Goal: Information Seeking & Learning: Find specific fact

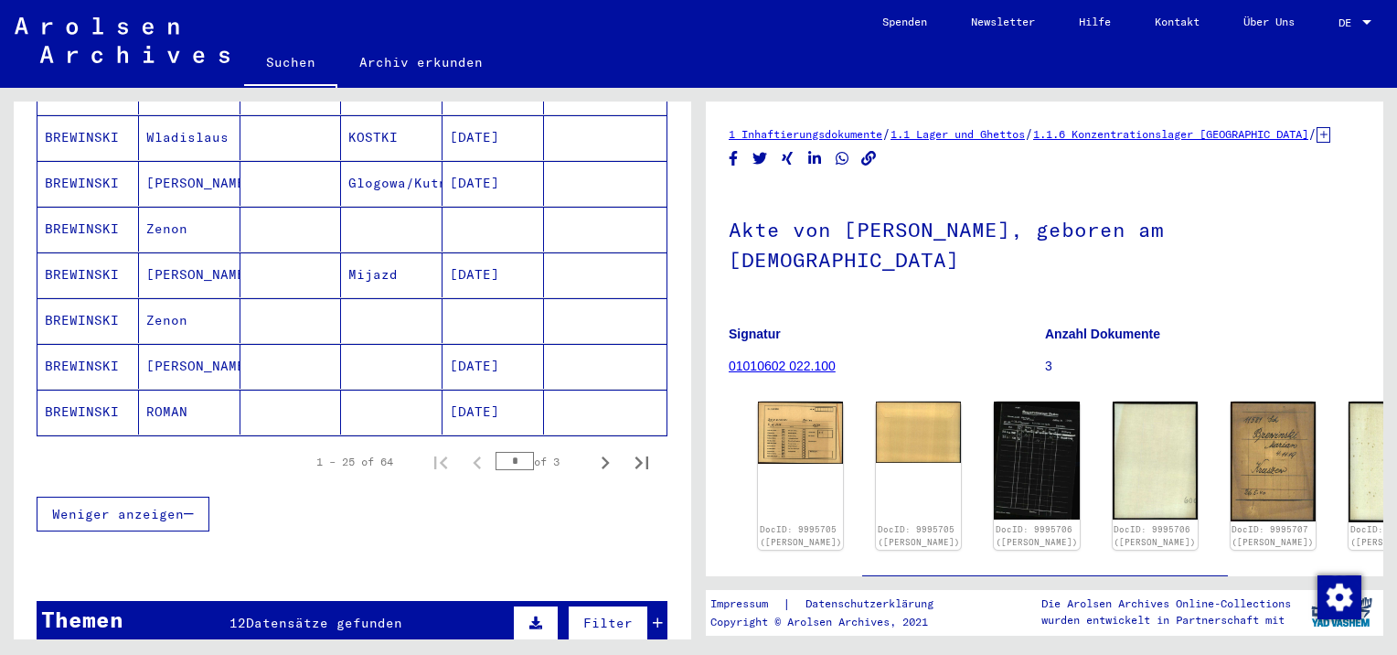
scroll to position [88, 0]
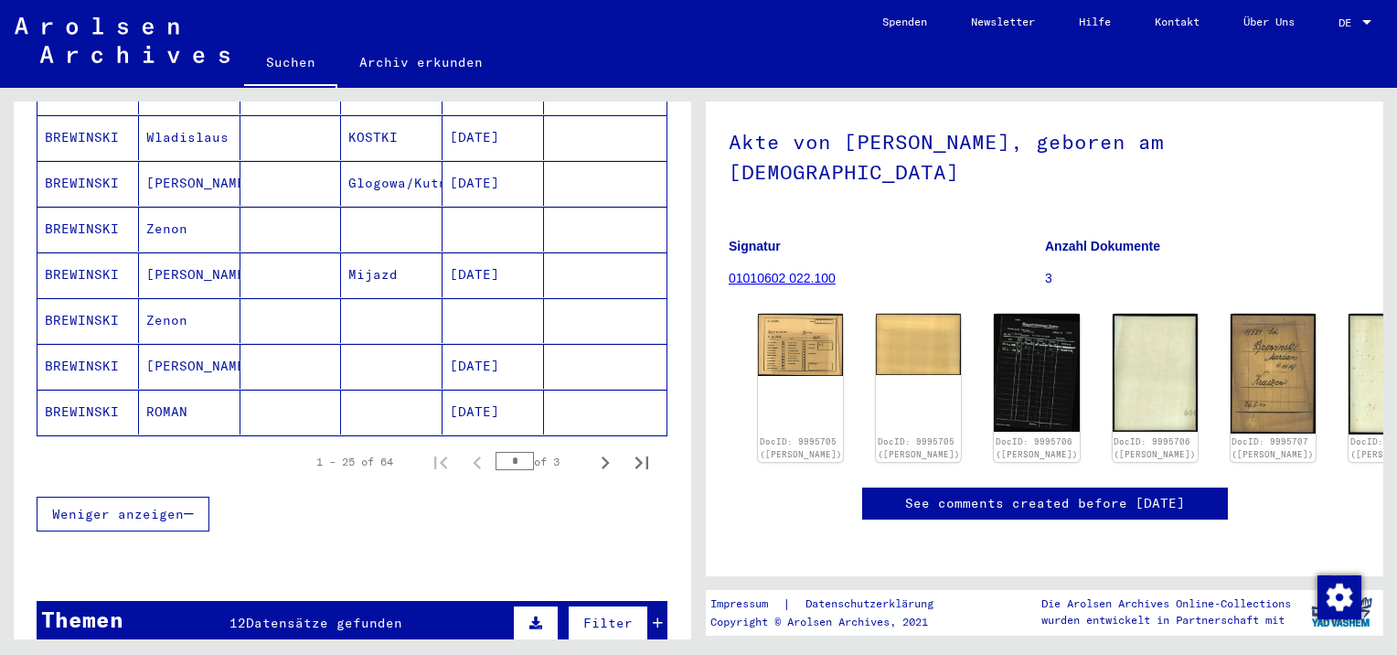
click at [825, 306] on div "DocID: 9995705 ([PERSON_NAME]) DocID: 9995705 ([PERSON_NAME]) DocID: 9995706 ([…" at bounding box center [1045, 387] width 588 height 163
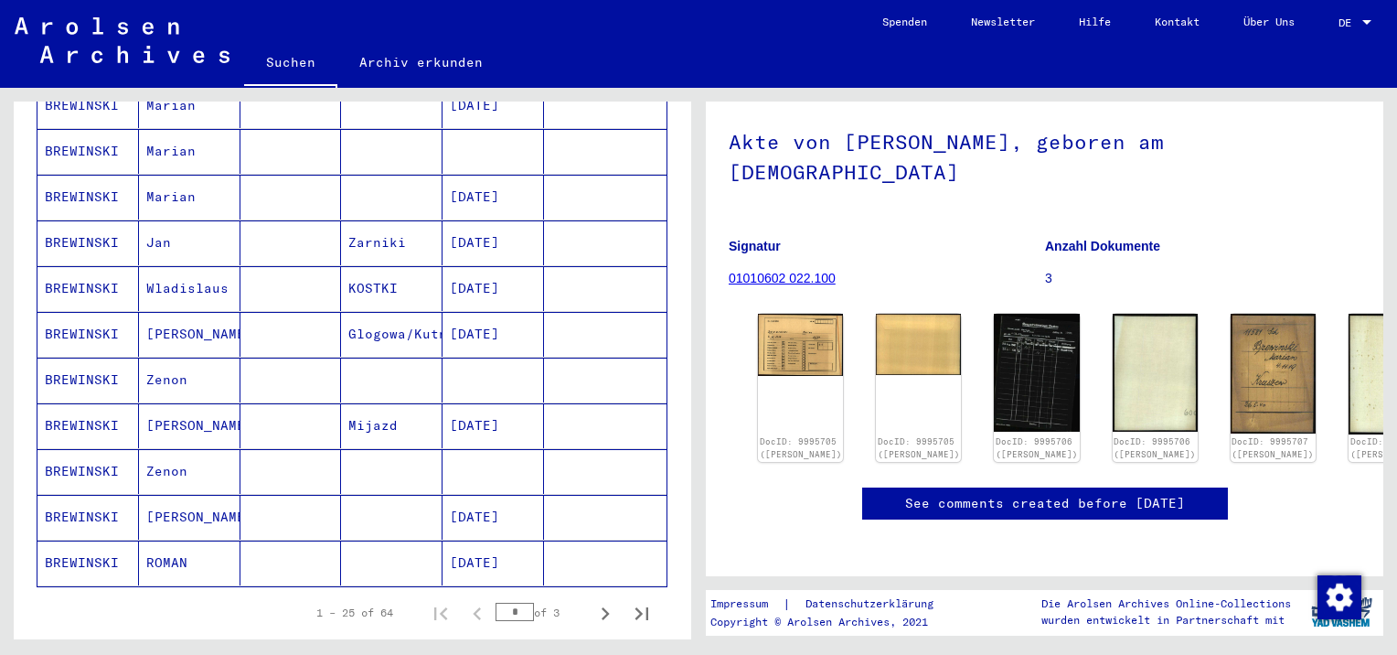
scroll to position [915, 0]
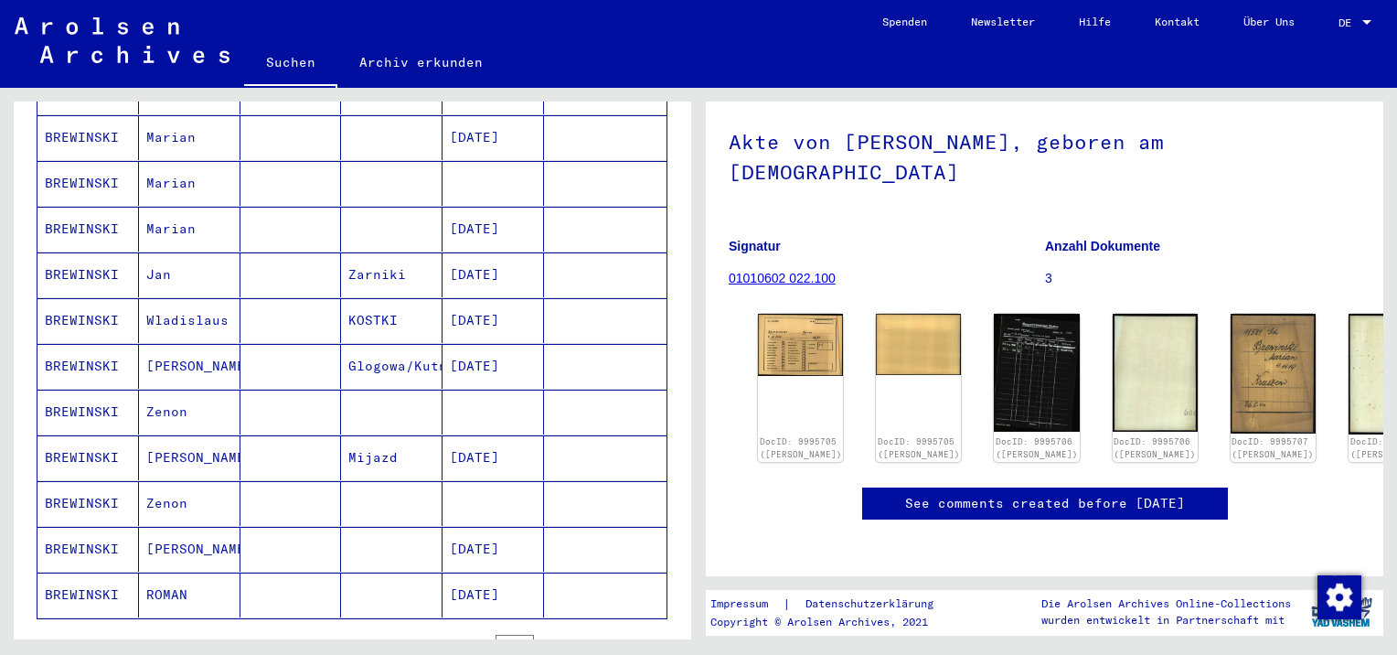
click at [194, 301] on mat-cell "Wladislaus" at bounding box center [190, 320] width 102 height 45
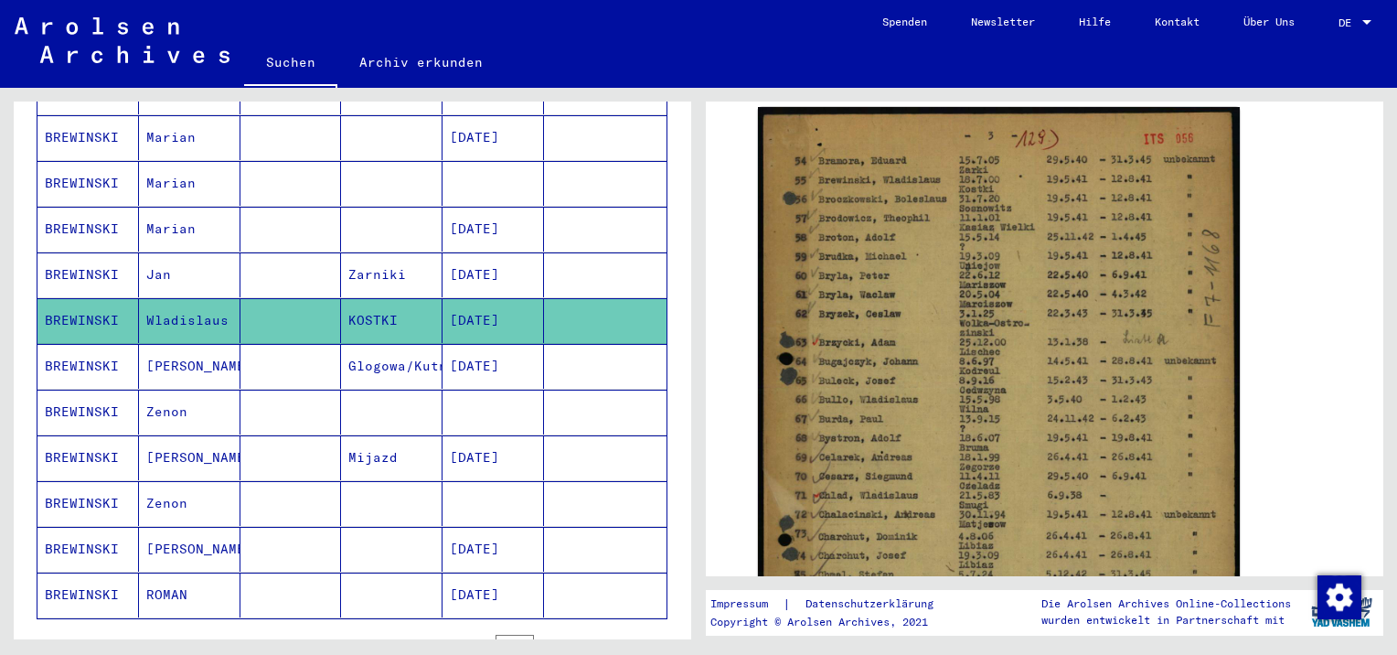
scroll to position [823, 0]
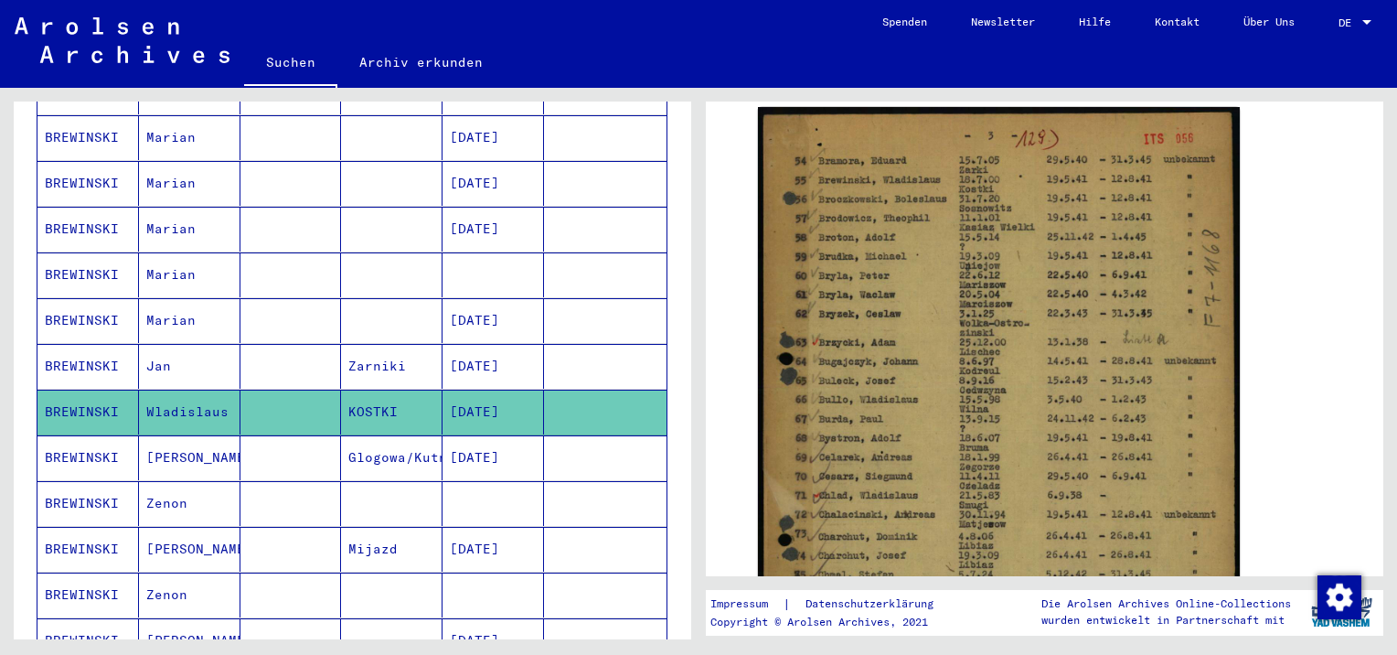
click at [194, 300] on mat-cell "Marian" at bounding box center [190, 320] width 102 height 45
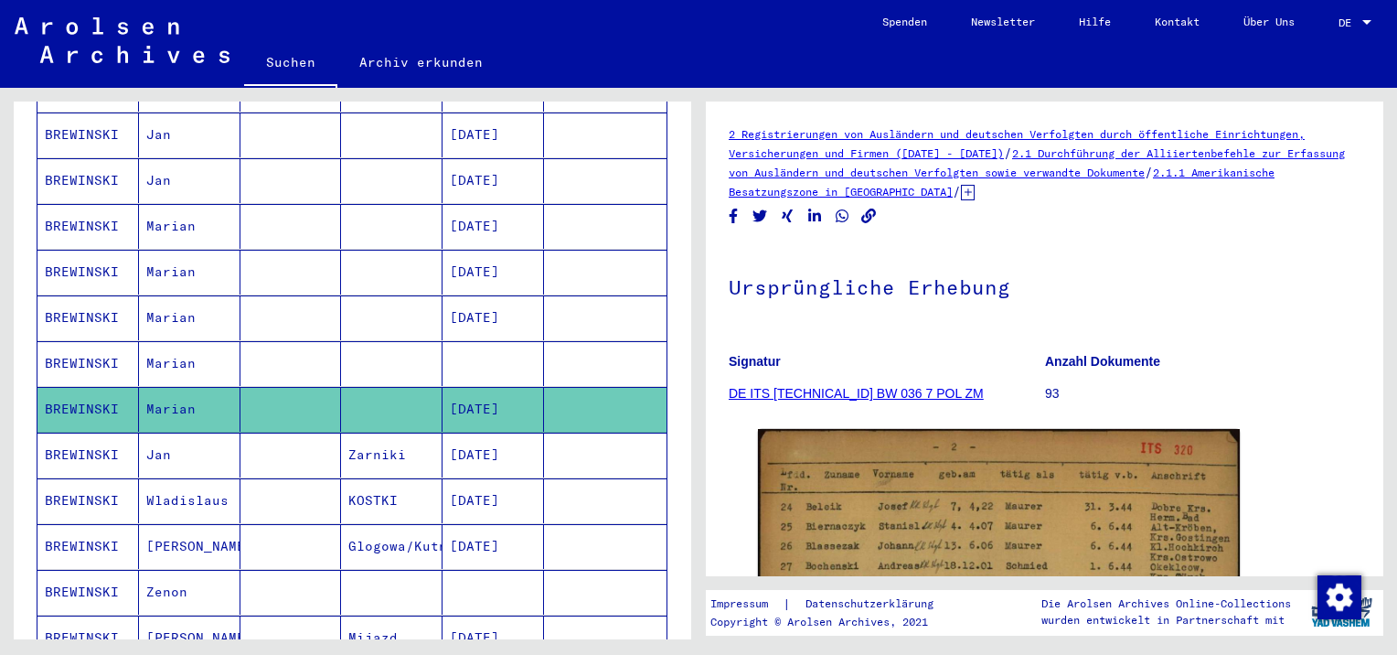
scroll to position [640, 0]
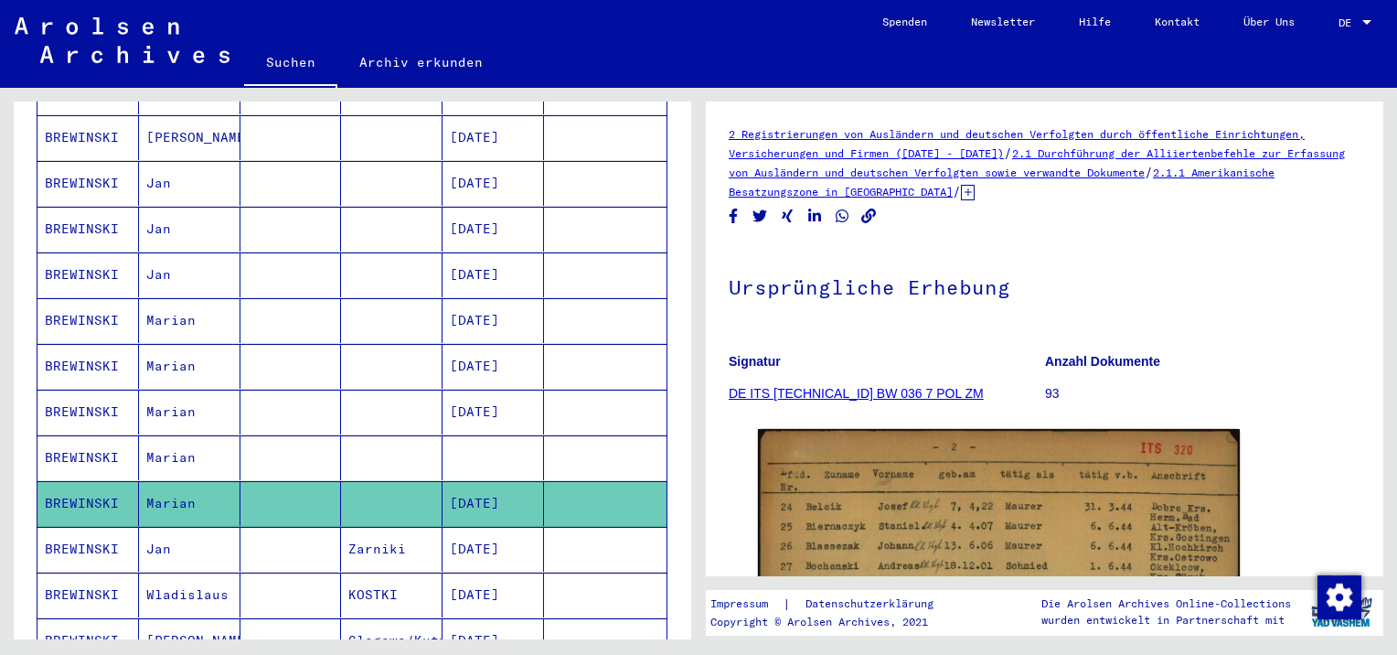
click at [165, 397] on mat-cell "Marian" at bounding box center [190, 412] width 102 height 45
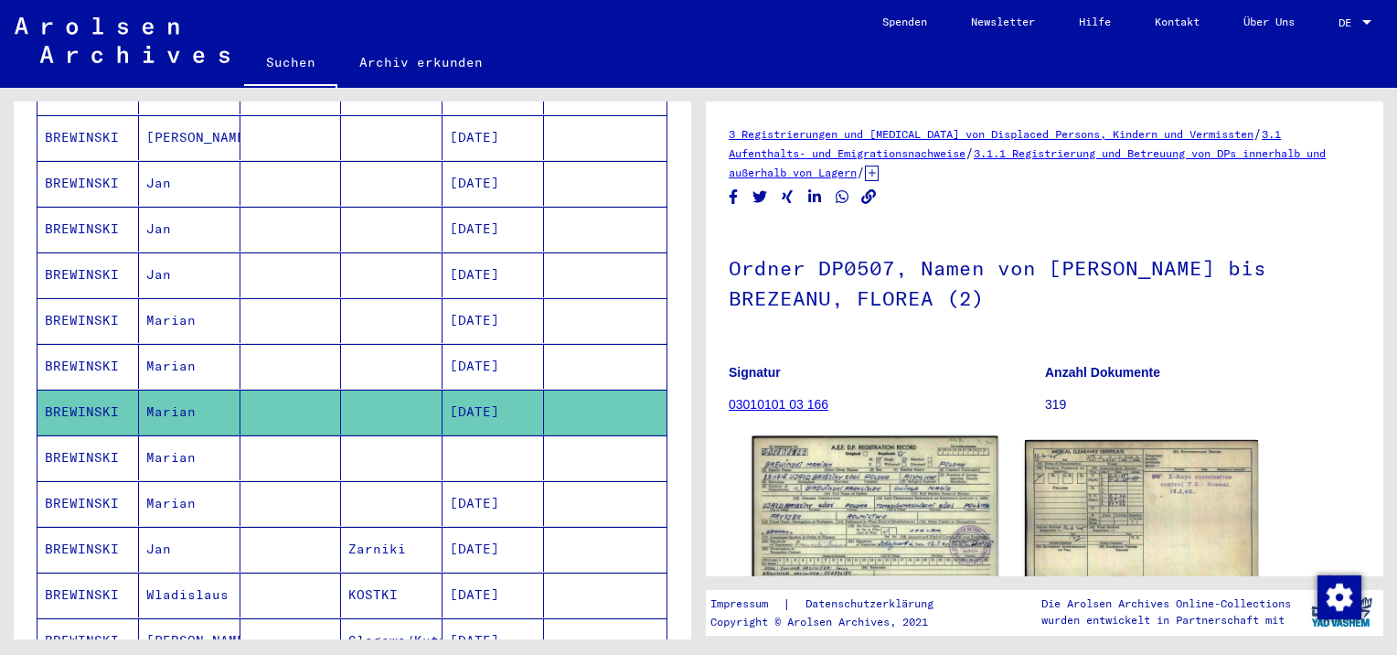
click at [903, 505] on img at bounding box center [875, 513] width 245 height 155
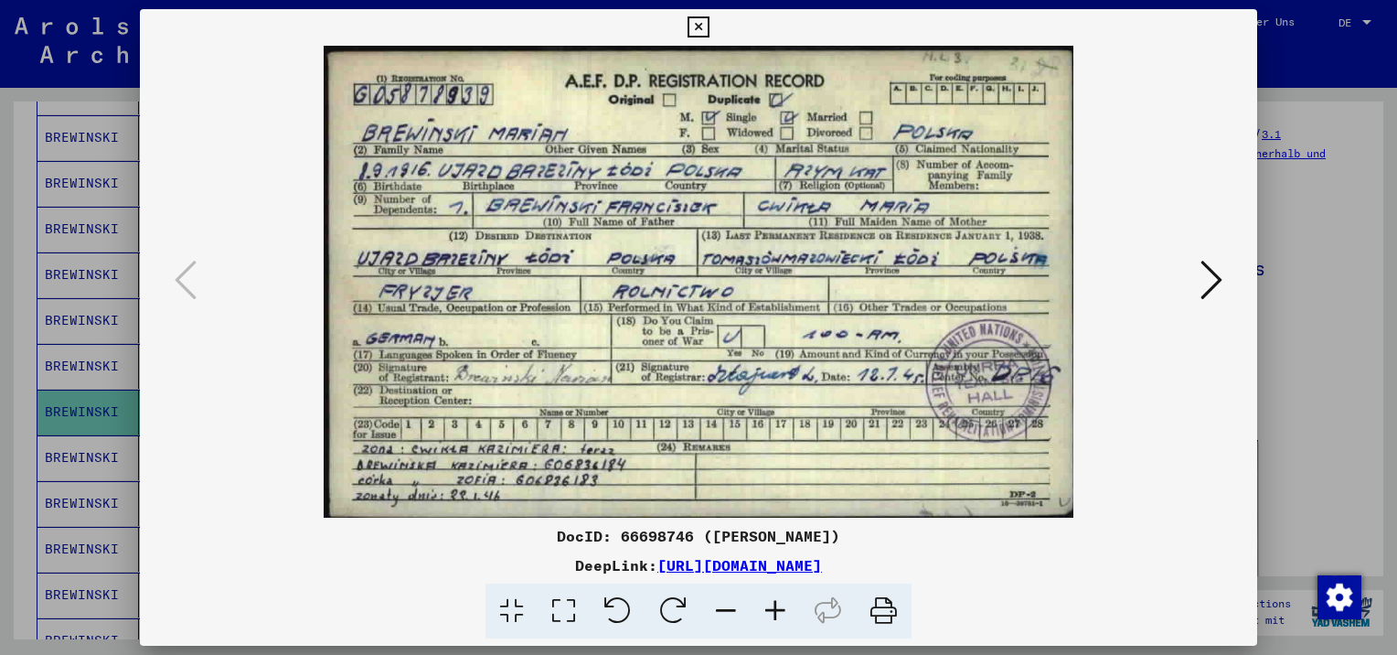
click at [699, 26] on icon at bounding box center [698, 27] width 21 height 22
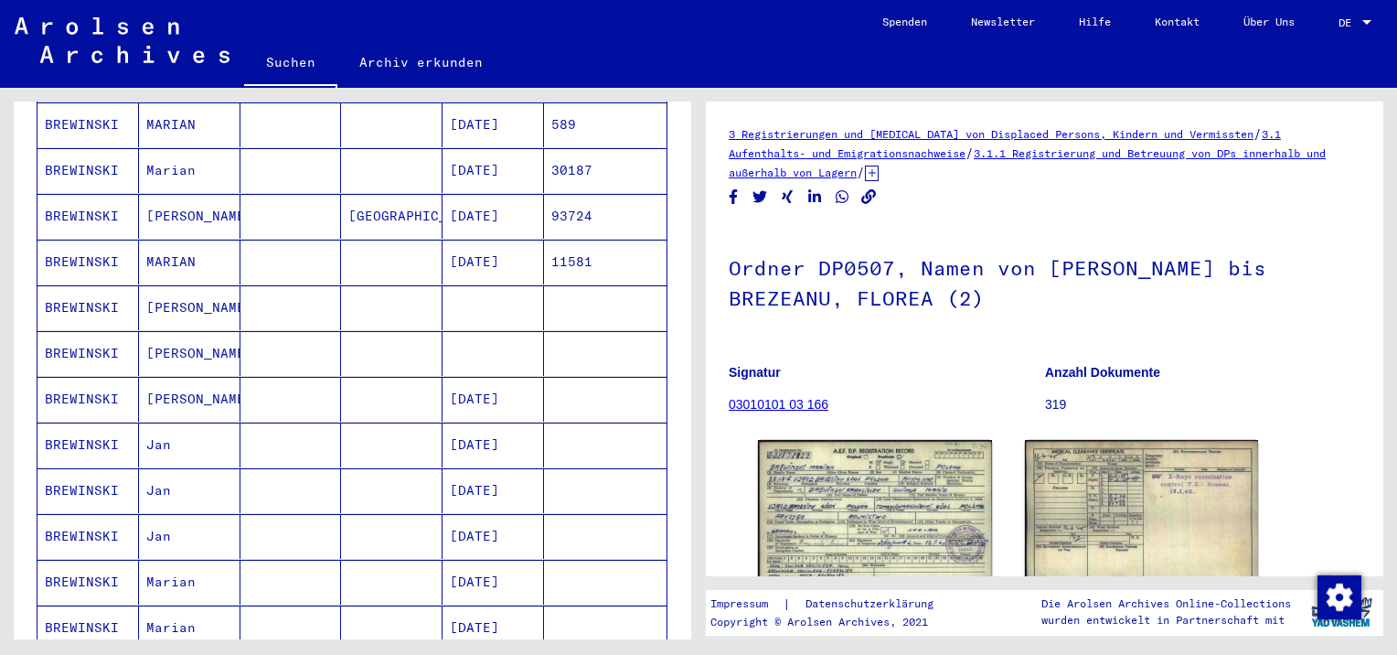
scroll to position [366, 0]
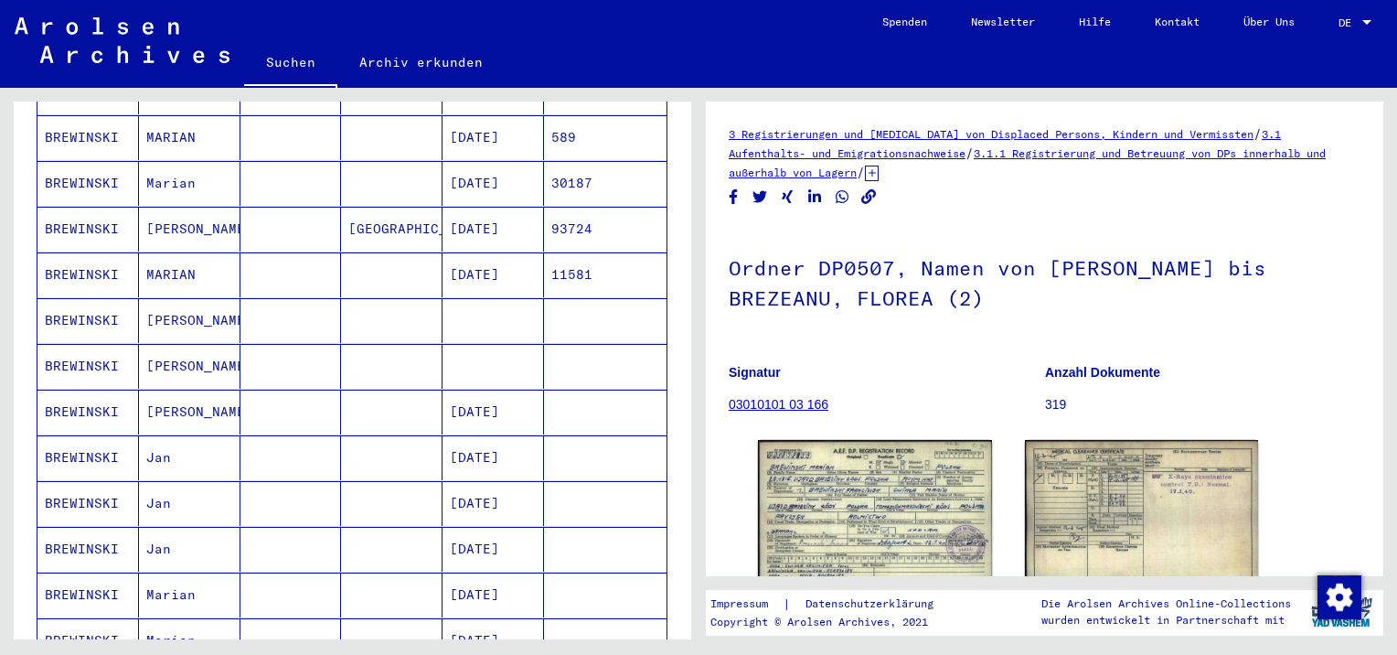
click at [177, 262] on mat-cell "MARIAN" at bounding box center [190, 274] width 102 height 45
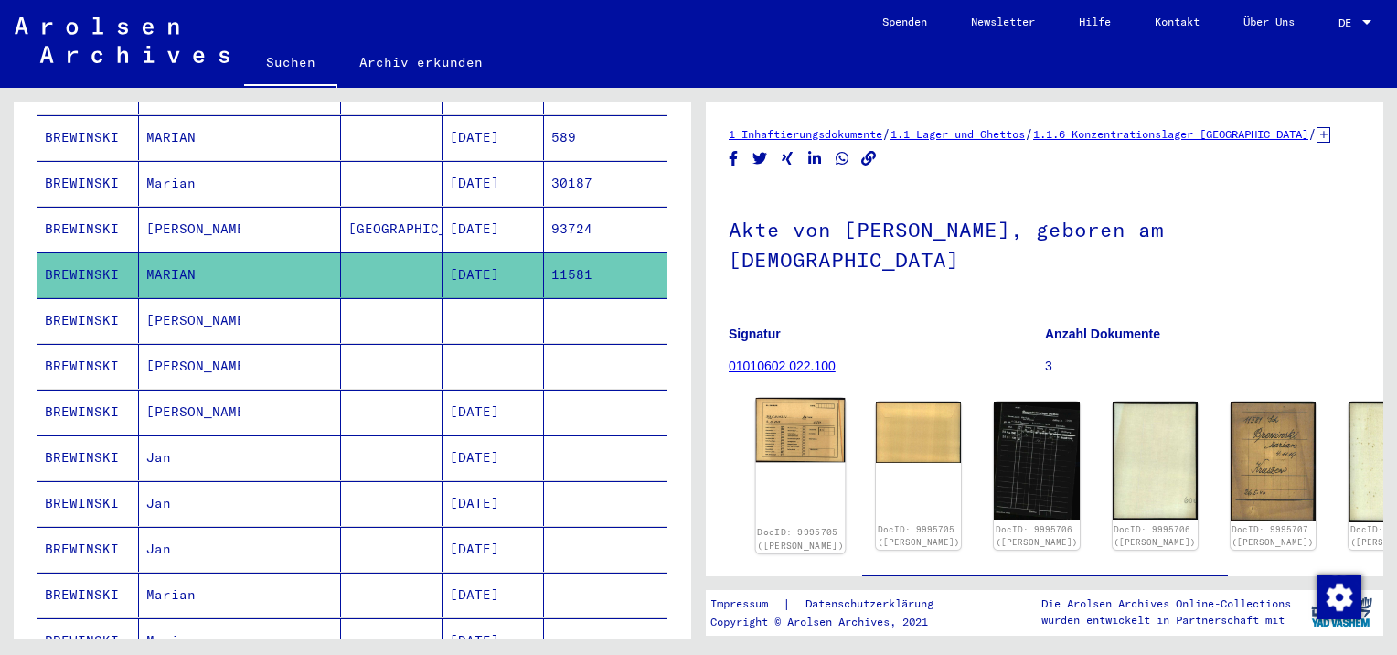
click at [783, 398] on img at bounding box center [801, 430] width 90 height 65
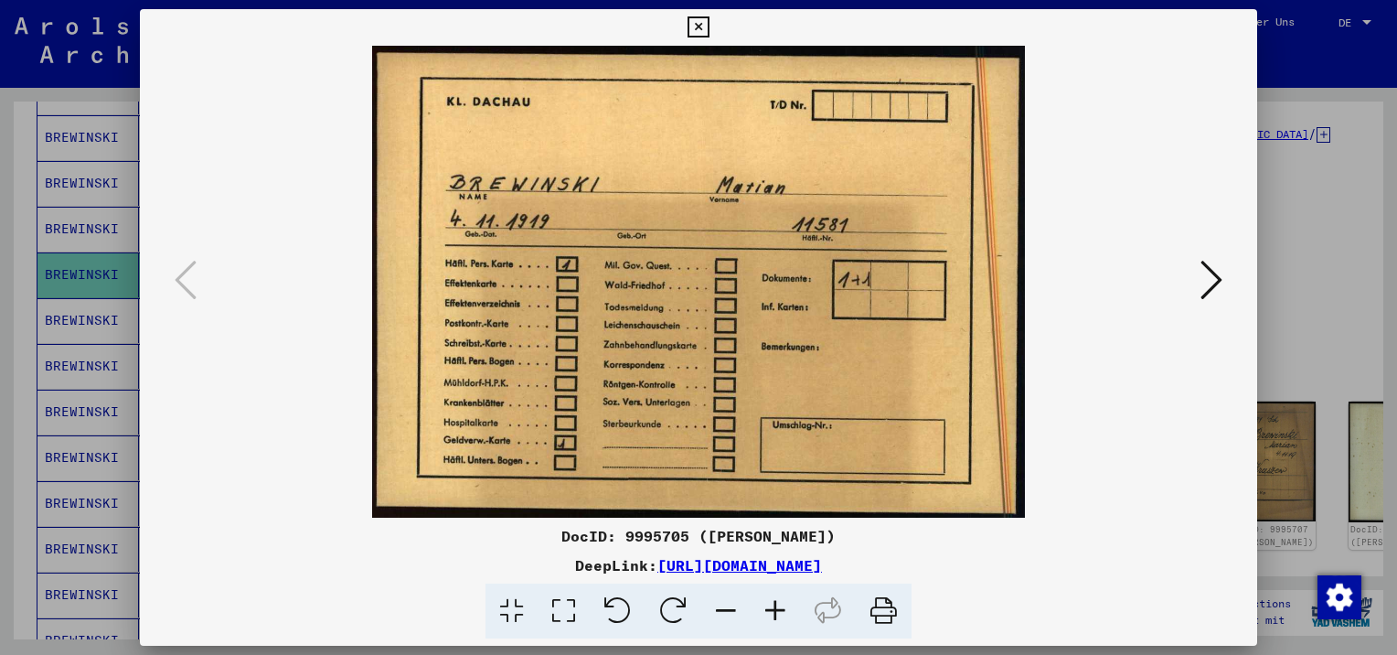
click at [1215, 274] on icon at bounding box center [1212, 280] width 22 height 44
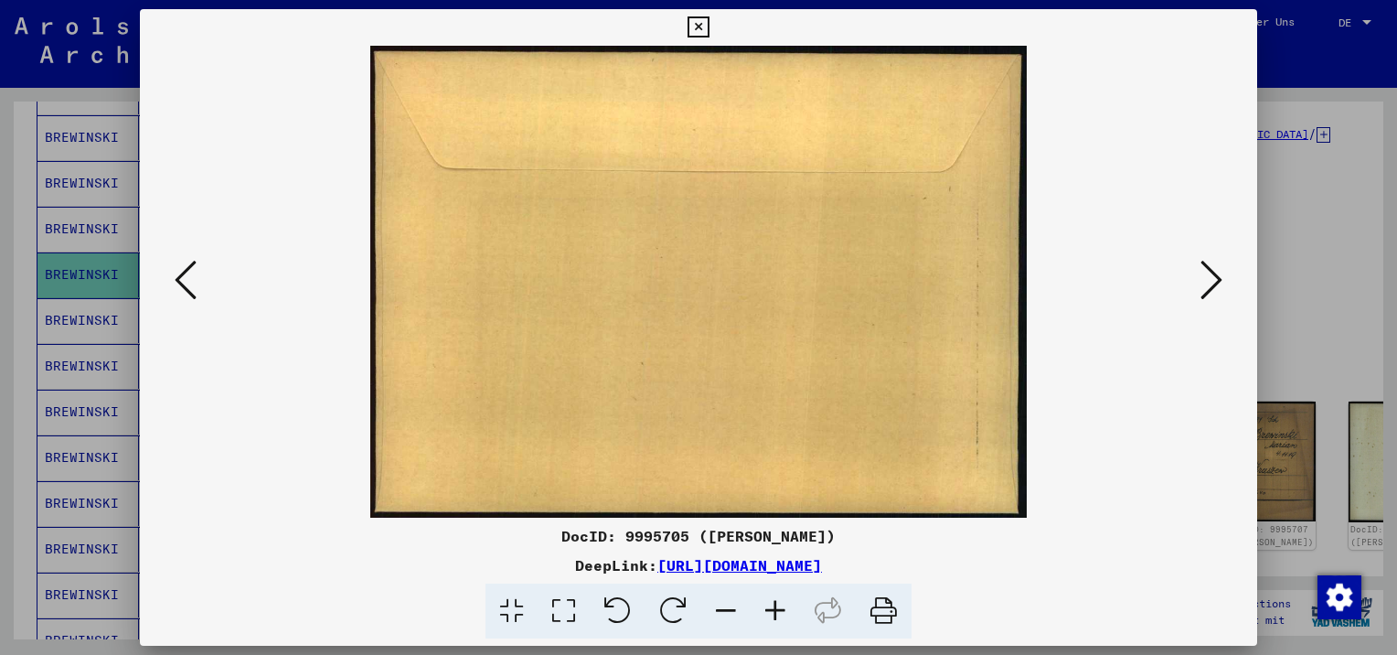
click at [1215, 274] on icon at bounding box center [1212, 280] width 22 height 44
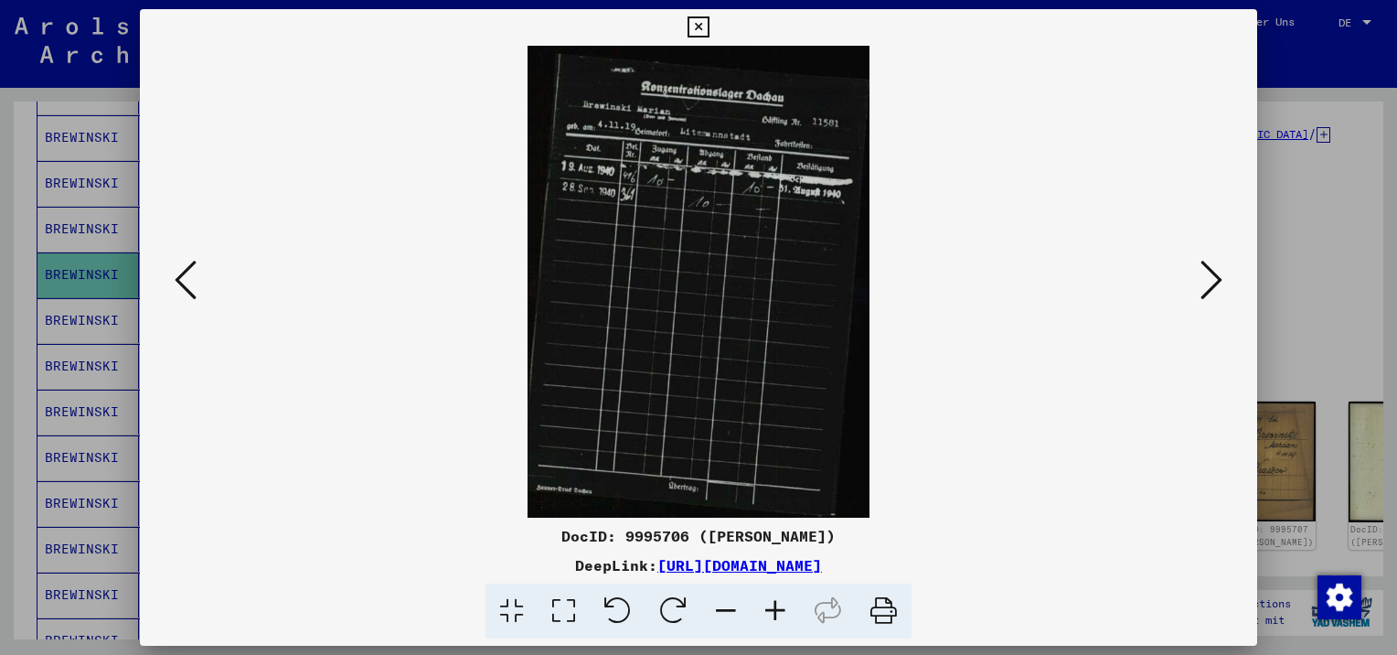
click at [1215, 274] on icon at bounding box center [1212, 280] width 22 height 44
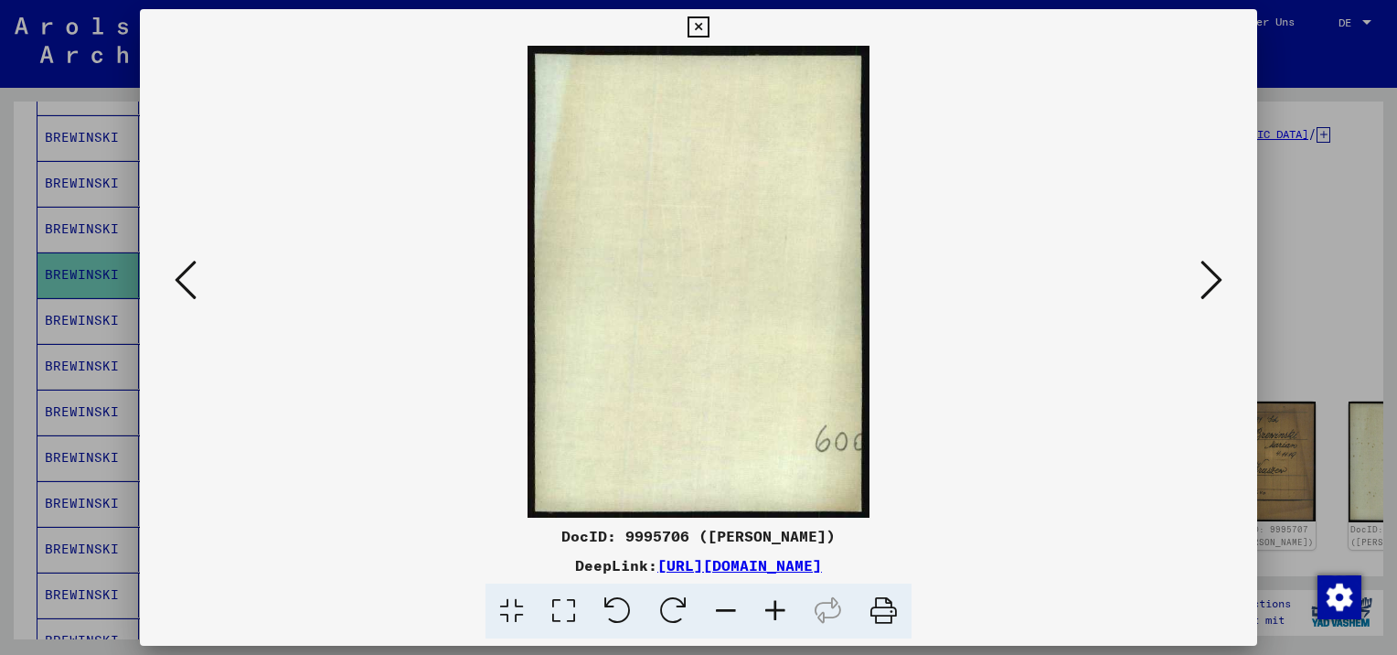
click at [1215, 274] on icon at bounding box center [1212, 280] width 22 height 44
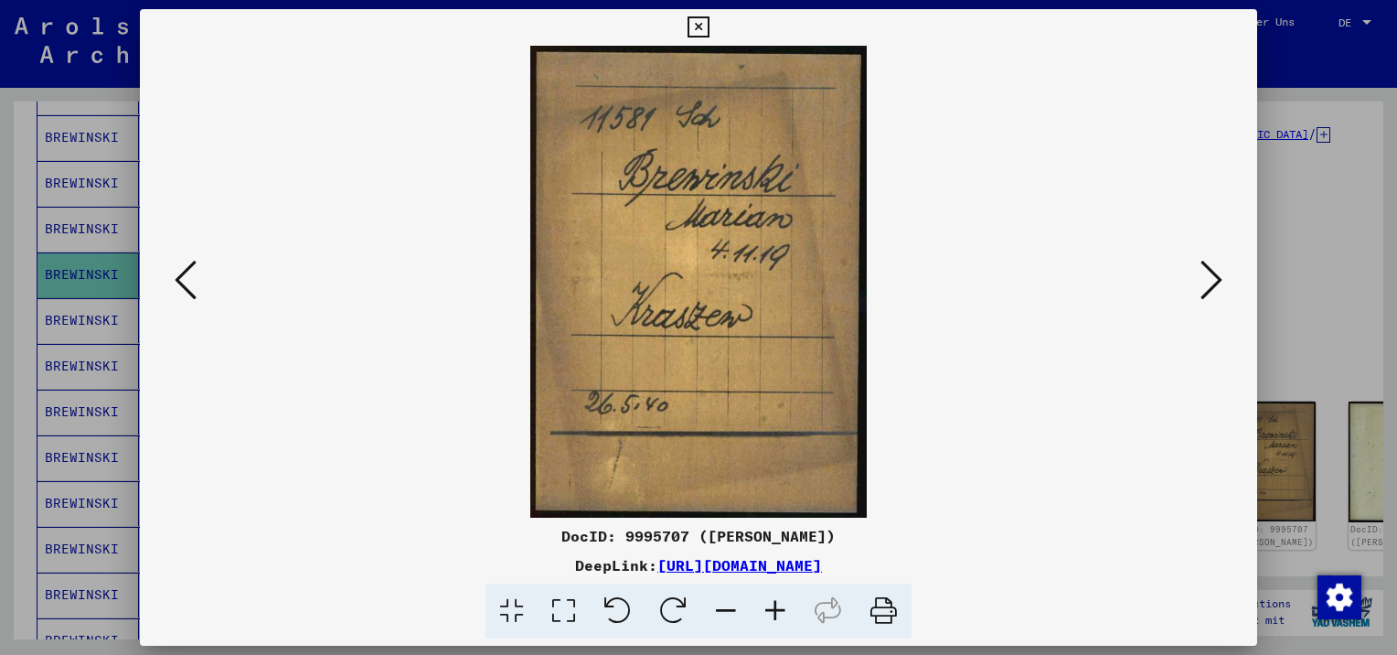
click at [1215, 274] on icon at bounding box center [1212, 280] width 22 height 44
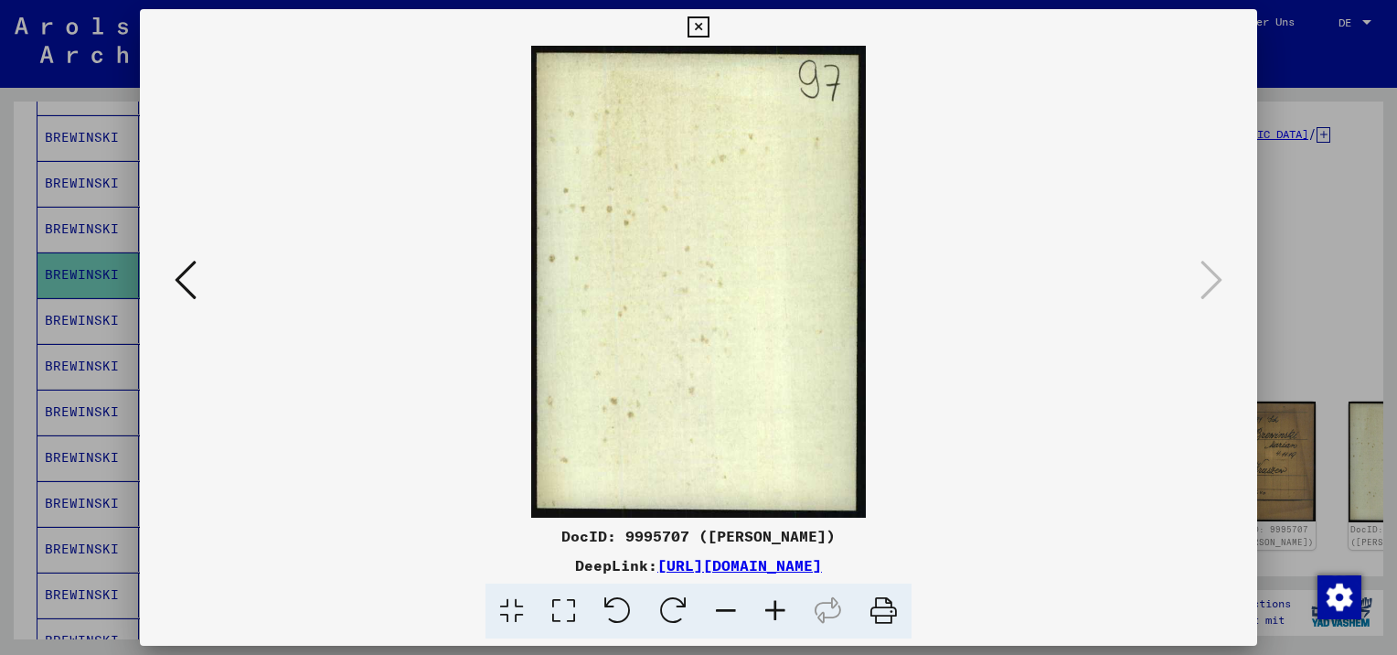
click at [699, 22] on icon at bounding box center [698, 27] width 21 height 22
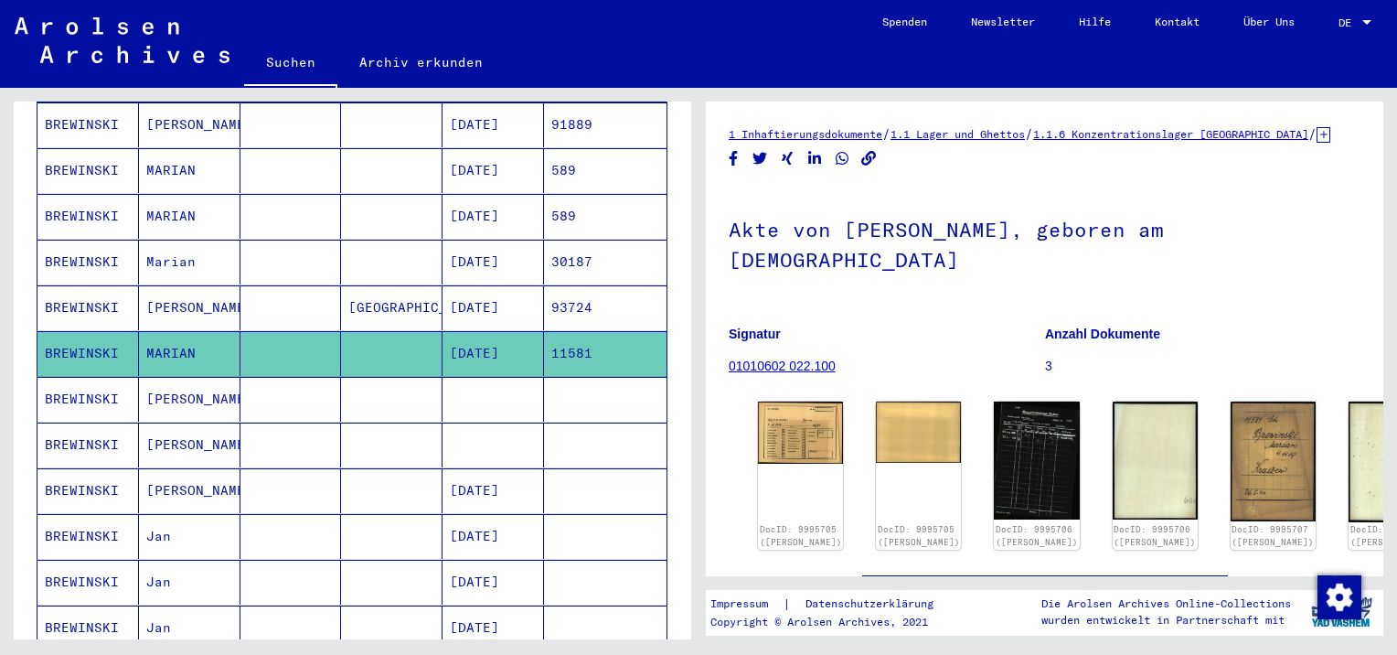
scroll to position [183, 0]
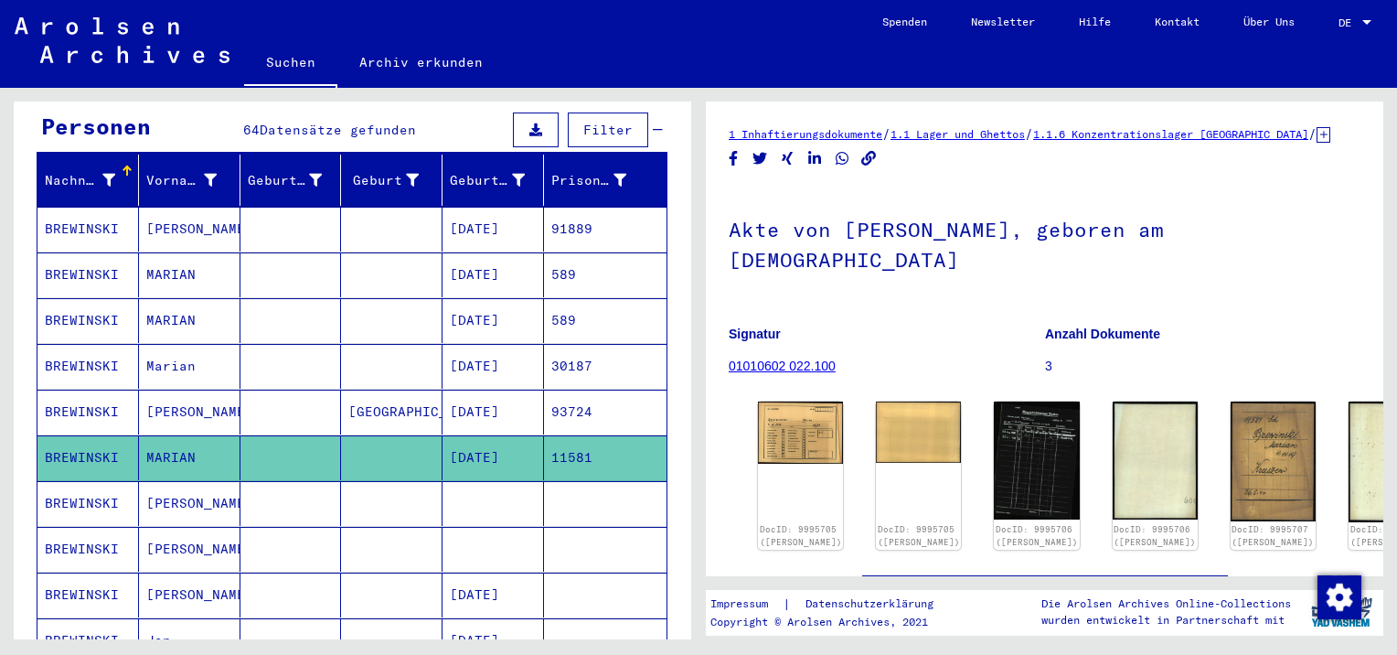
click at [187, 212] on mat-cell "[PERSON_NAME]" at bounding box center [190, 229] width 102 height 45
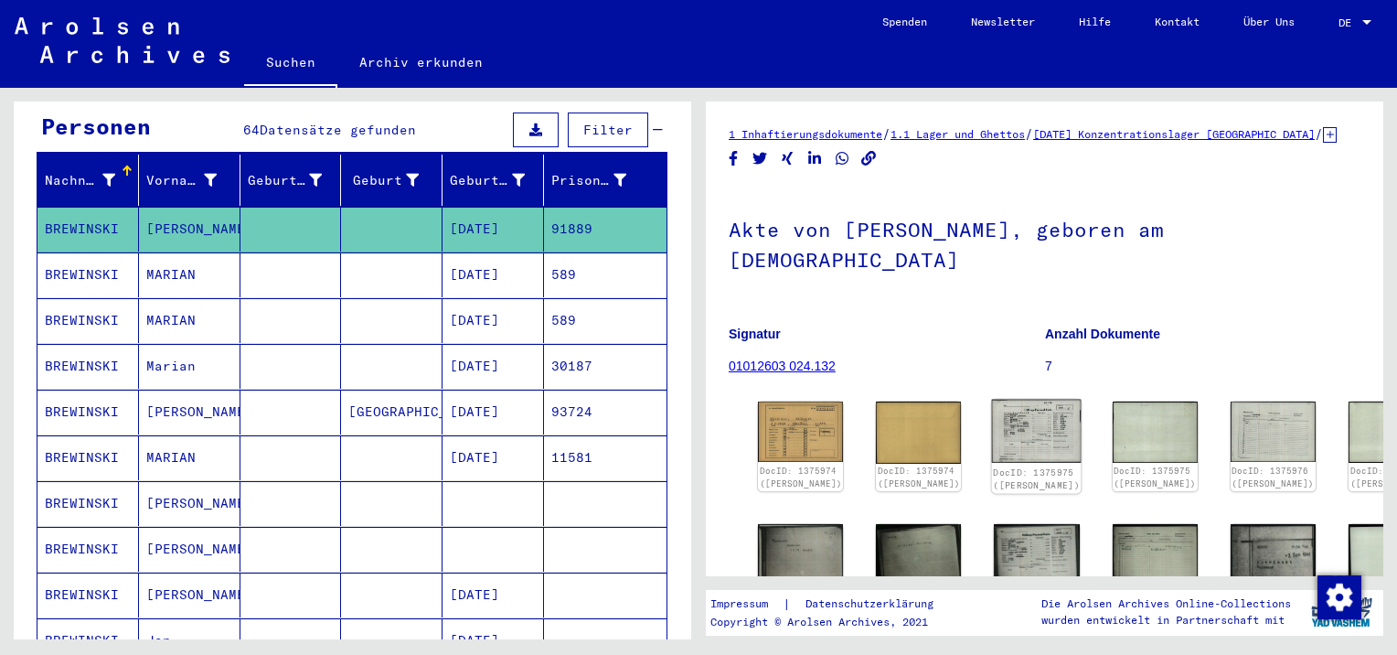
click at [992, 445] on img at bounding box center [1037, 432] width 90 height 64
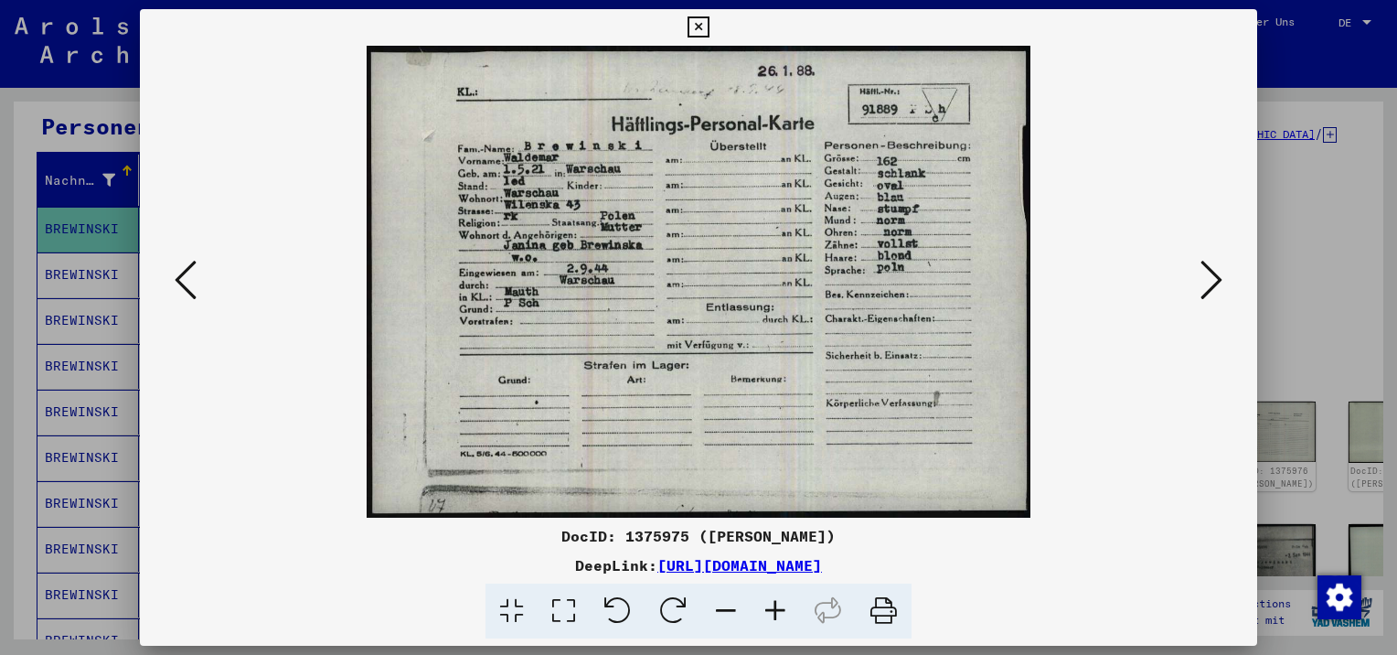
click at [707, 26] on icon at bounding box center [698, 27] width 21 height 22
